Goal: Complete application form

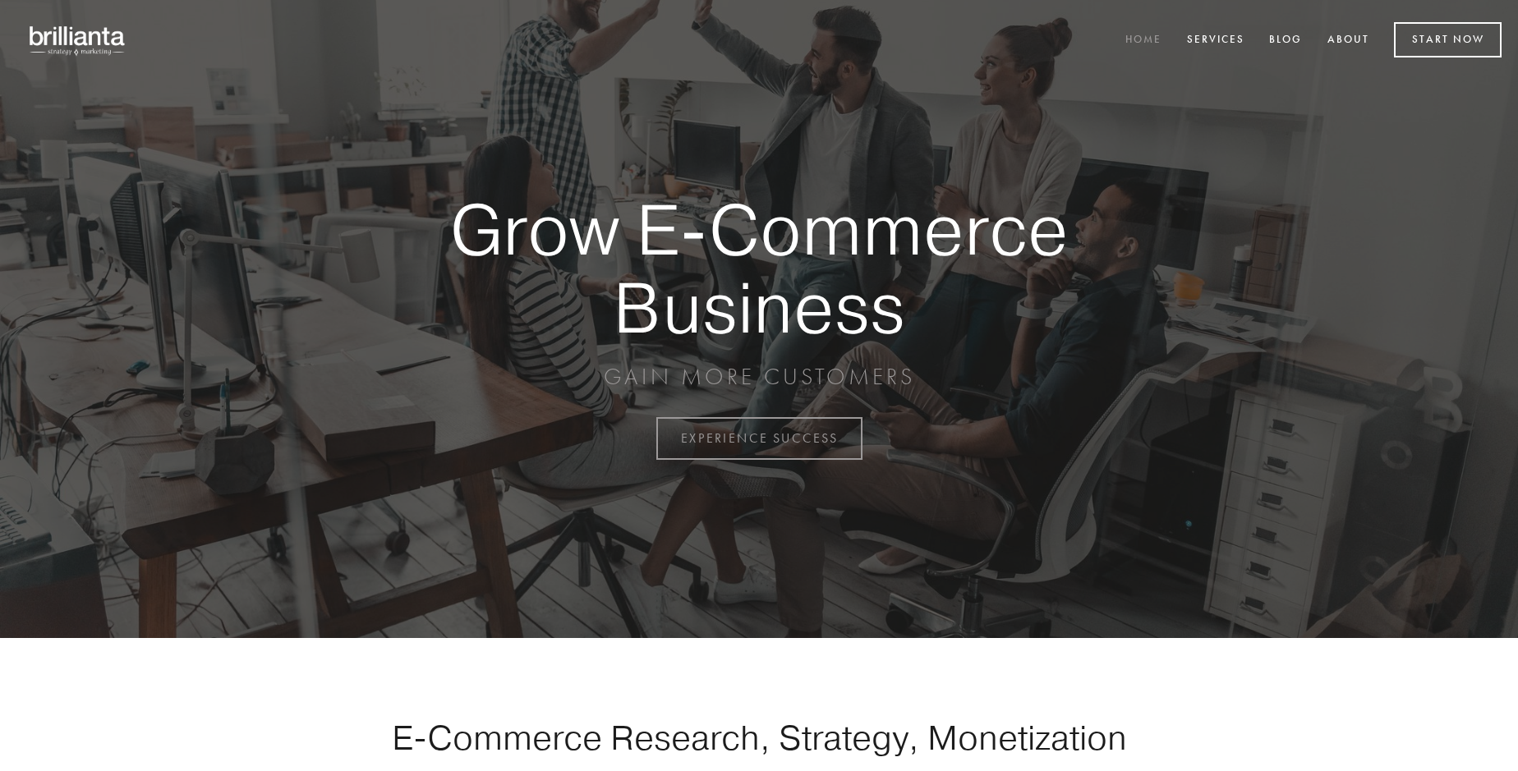
scroll to position [4305, 0]
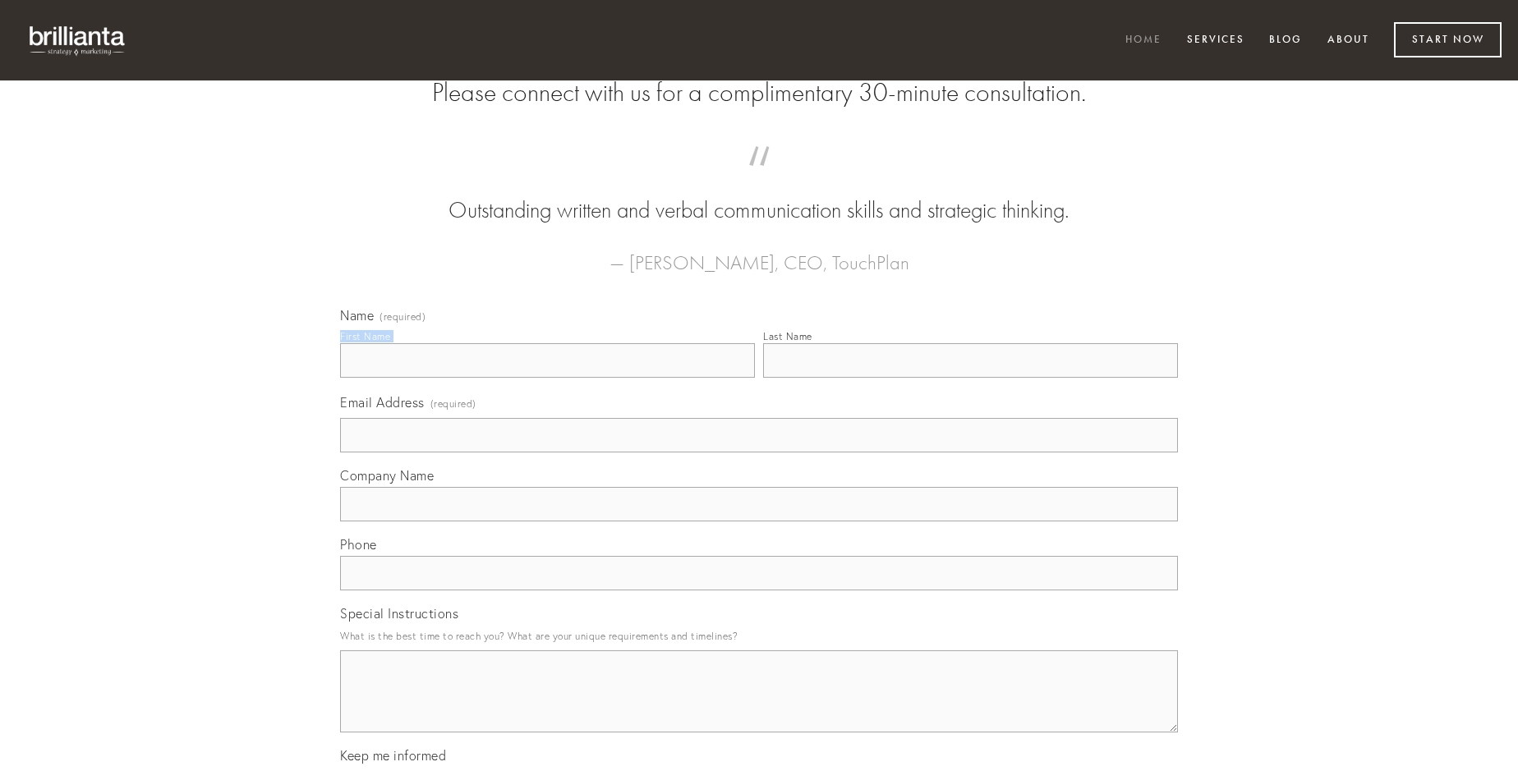
type input "[PERSON_NAME]"
click at [970, 378] on input "Last Name" at bounding box center [970, 360] width 415 height 34
type input "[PERSON_NAME]"
click at [759, 453] on input "Email Address (required)" at bounding box center [759, 435] width 838 height 34
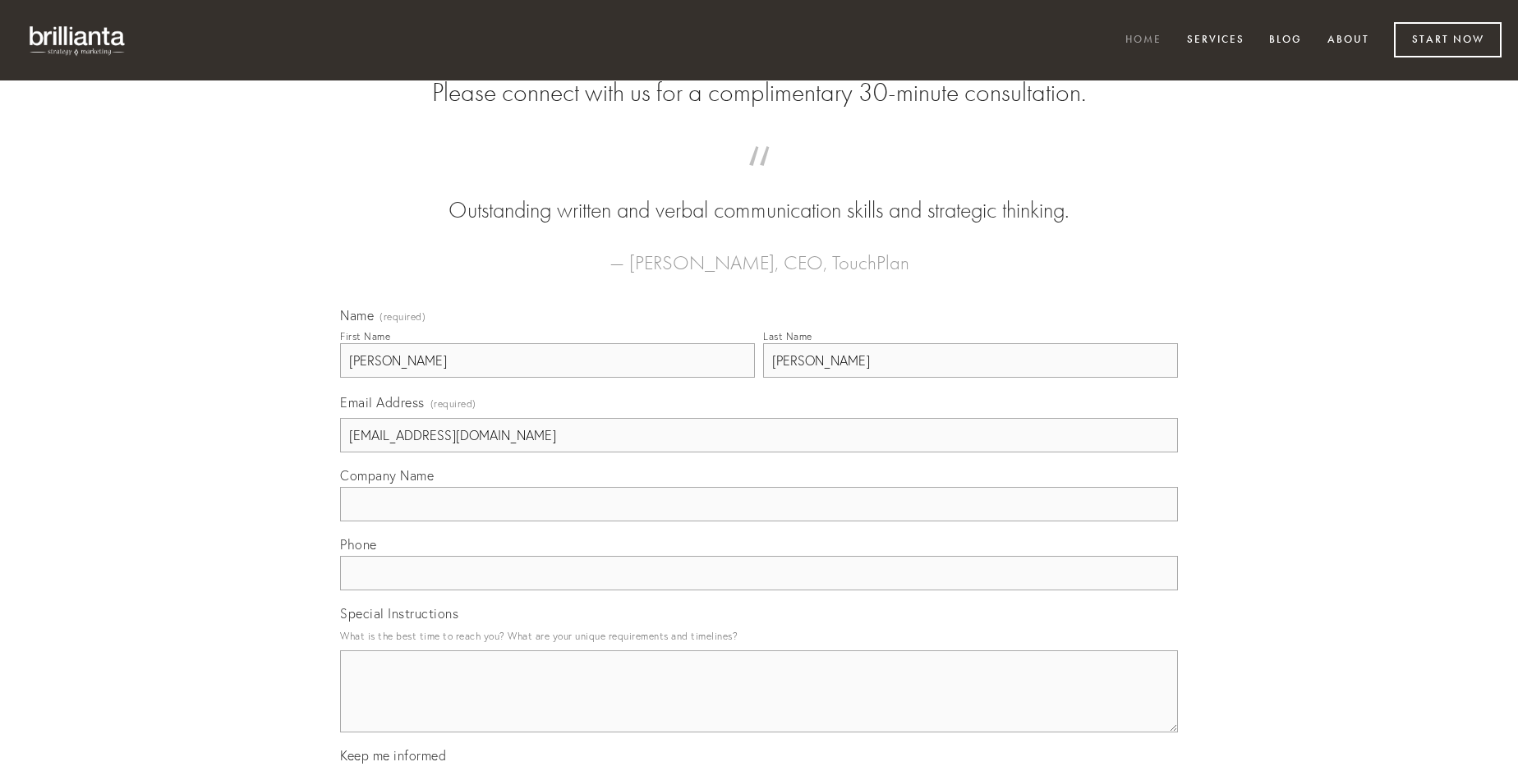
type input "[EMAIL_ADDRESS][DOMAIN_NAME]"
click at [759, 522] on input "Company Name" at bounding box center [759, 504] width 838 height 34
type input "creptio"
click at [759, 591] on input "text" at bounding box center [759, 573] width 838 height 34
click at [759, 706] on textarea "Special Instructions" at bounding box center [759, 691] width 838 height 82
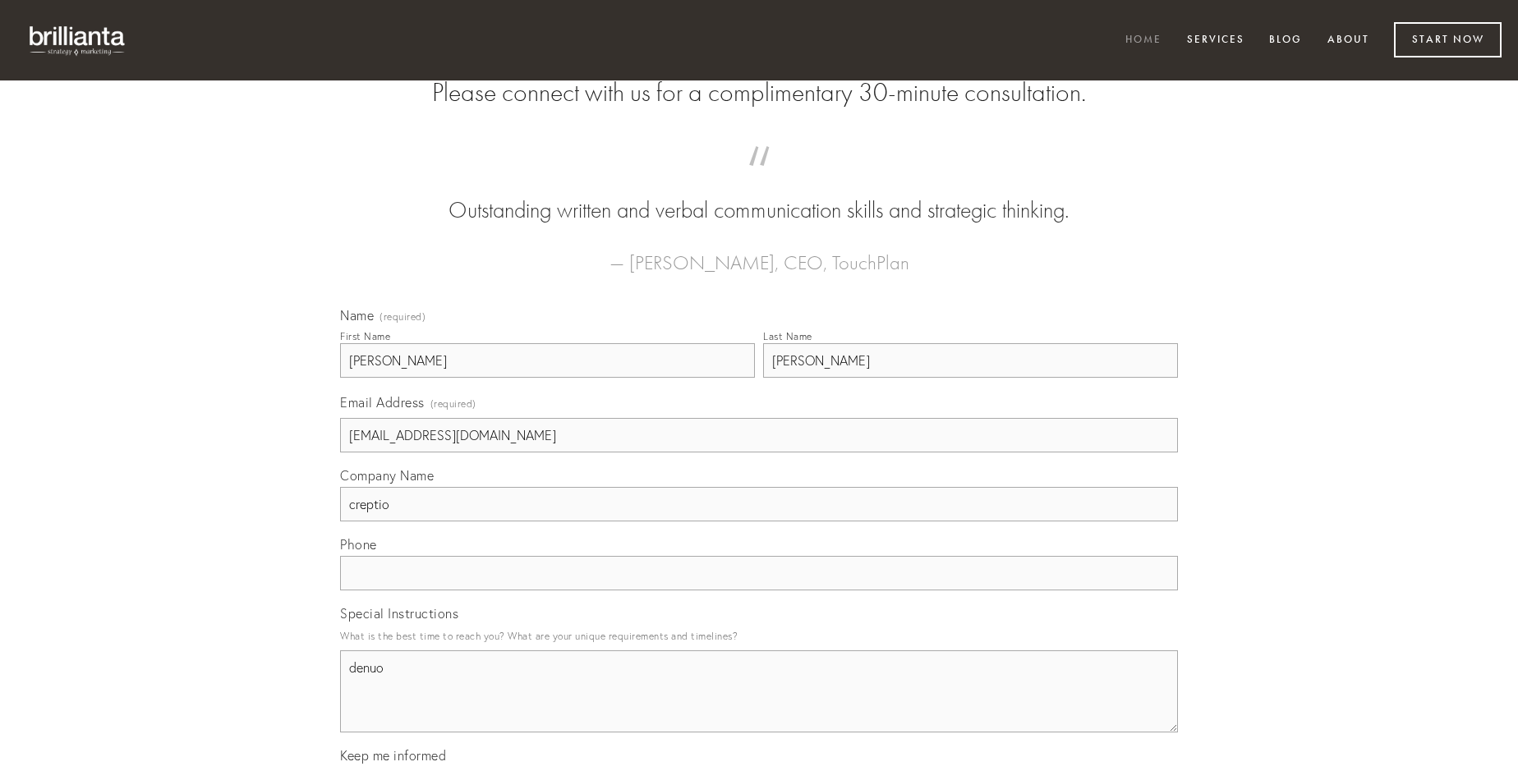
type textarea "denuo"
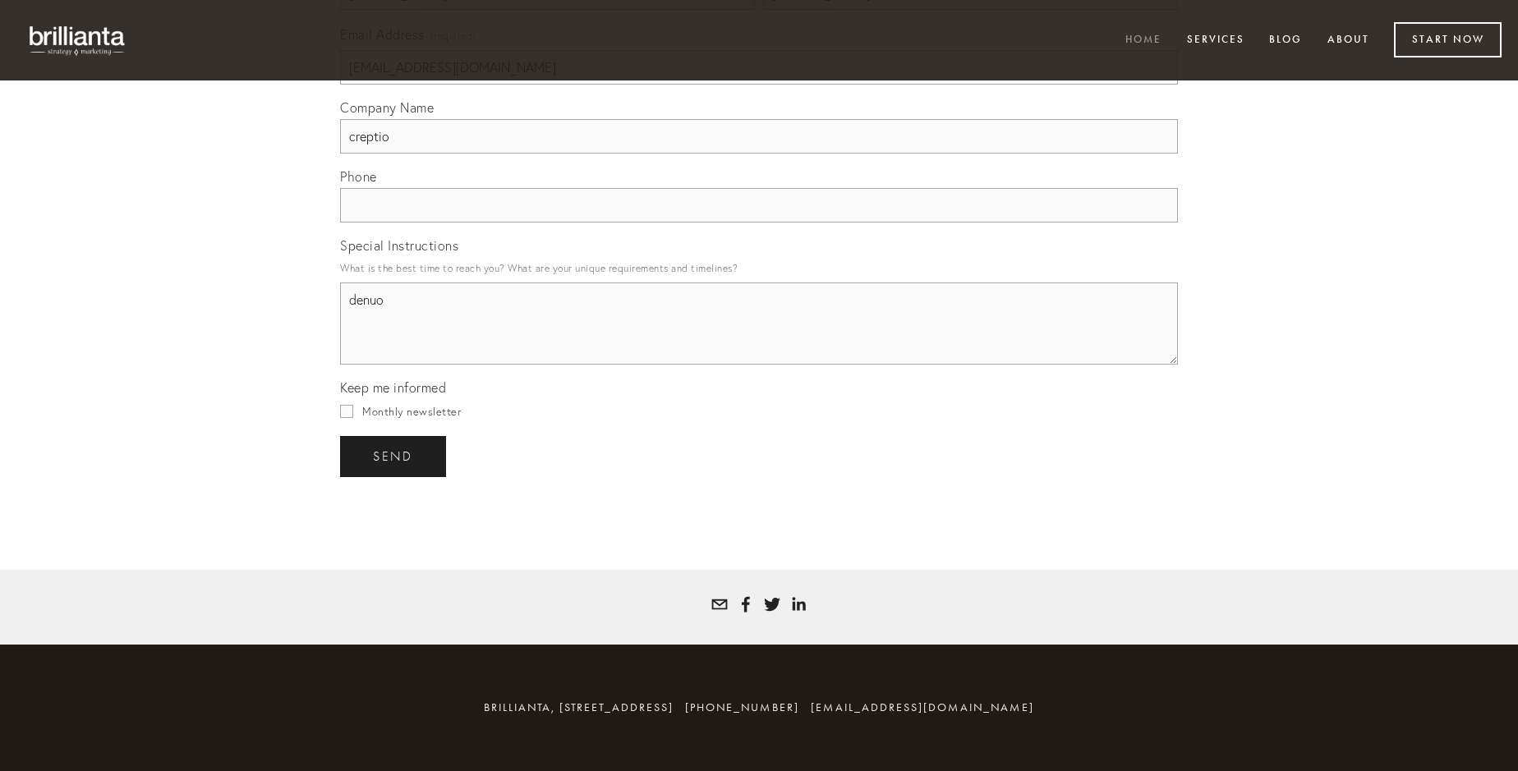
click at [394, 456] on span "send" at bounding box center [393, 456] width 40 height 15
